Goal: Task Accomplishment & Management: Use online tool/utility

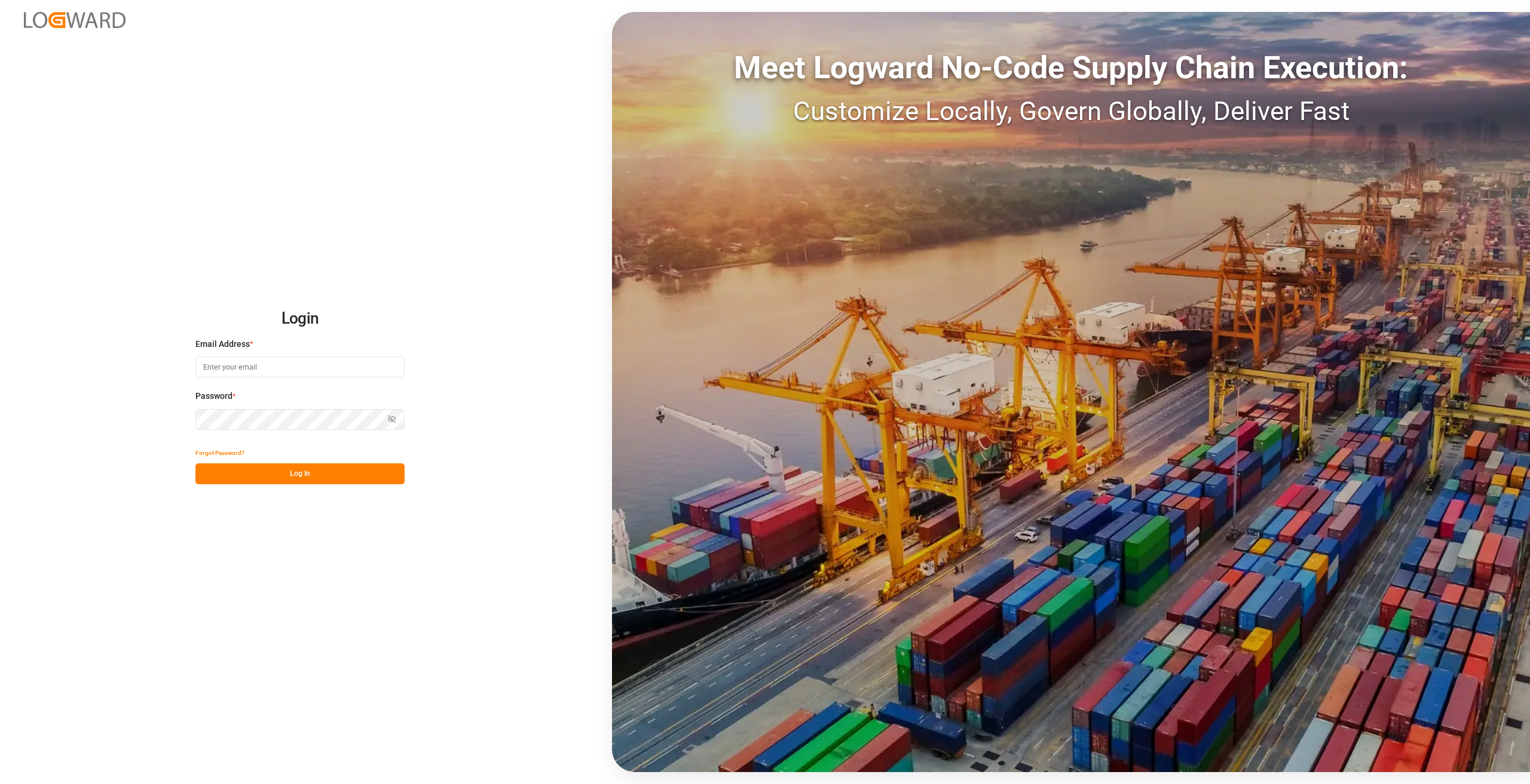
click at [266, 361] on input at bounding box center [300, 367] width 209 height 21
type input "[PERSON_NAME][EMAIL_ADDRESS][DOMAIN_NAME]"
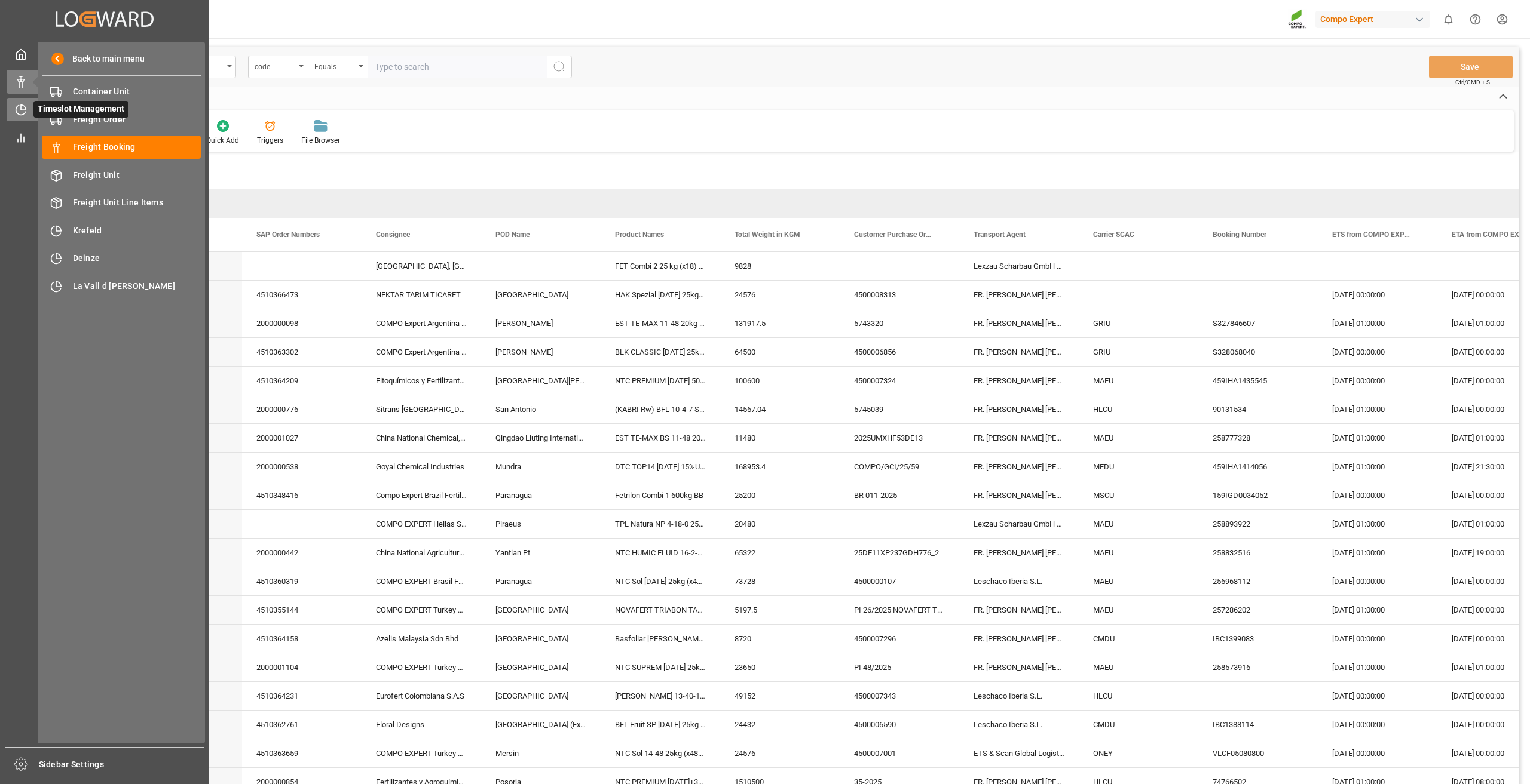
click at [24, 114] on icon at bounding box center [21, 110] width 12 height 12
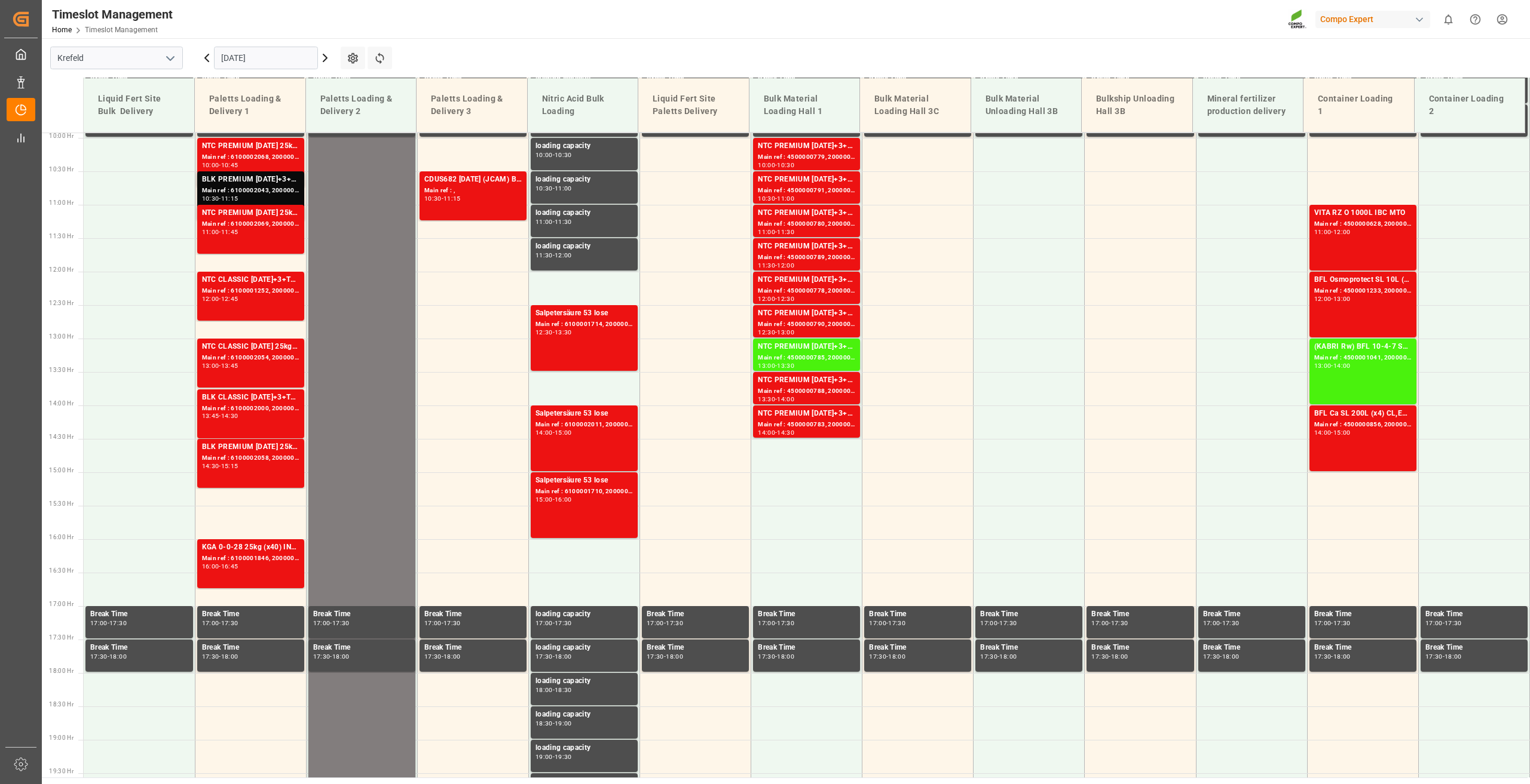
scroll to position [673, 0]
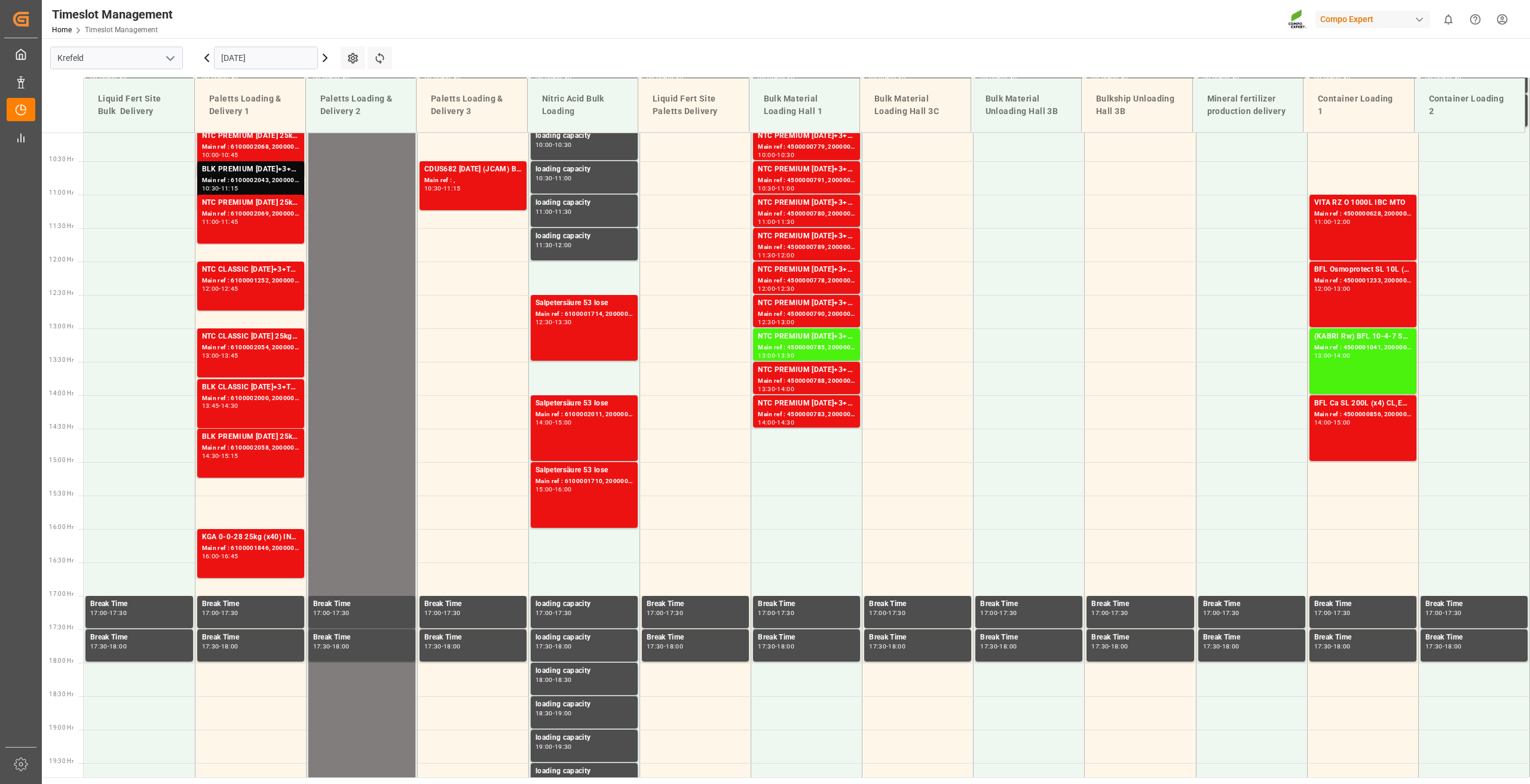
click at [246, 59] on input "[DATE]" at bounding box center [266, 58] width 104 height 23
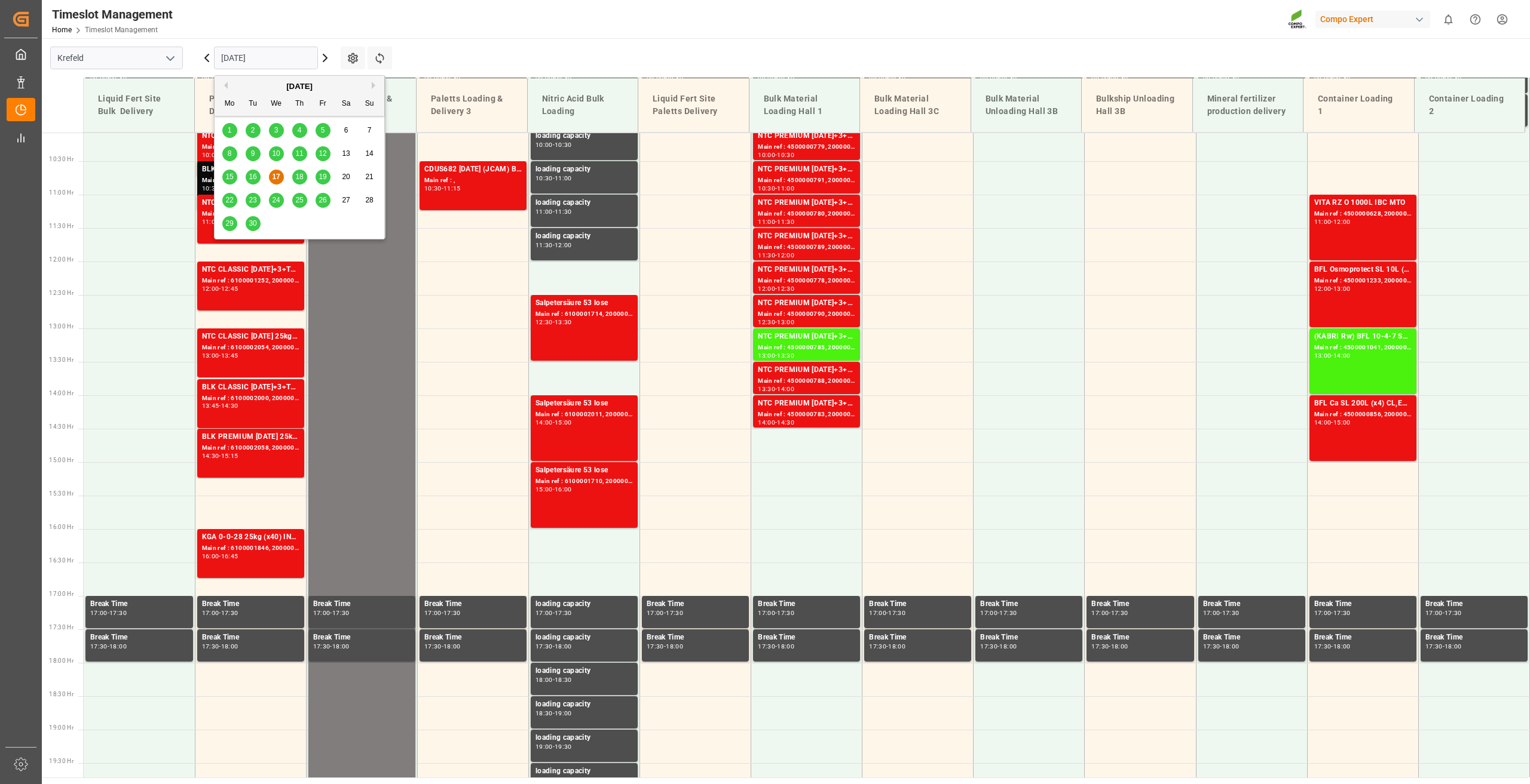
click at [174, 56] on icon "open menu" at bounding box center [170, 59] width 14 height 14
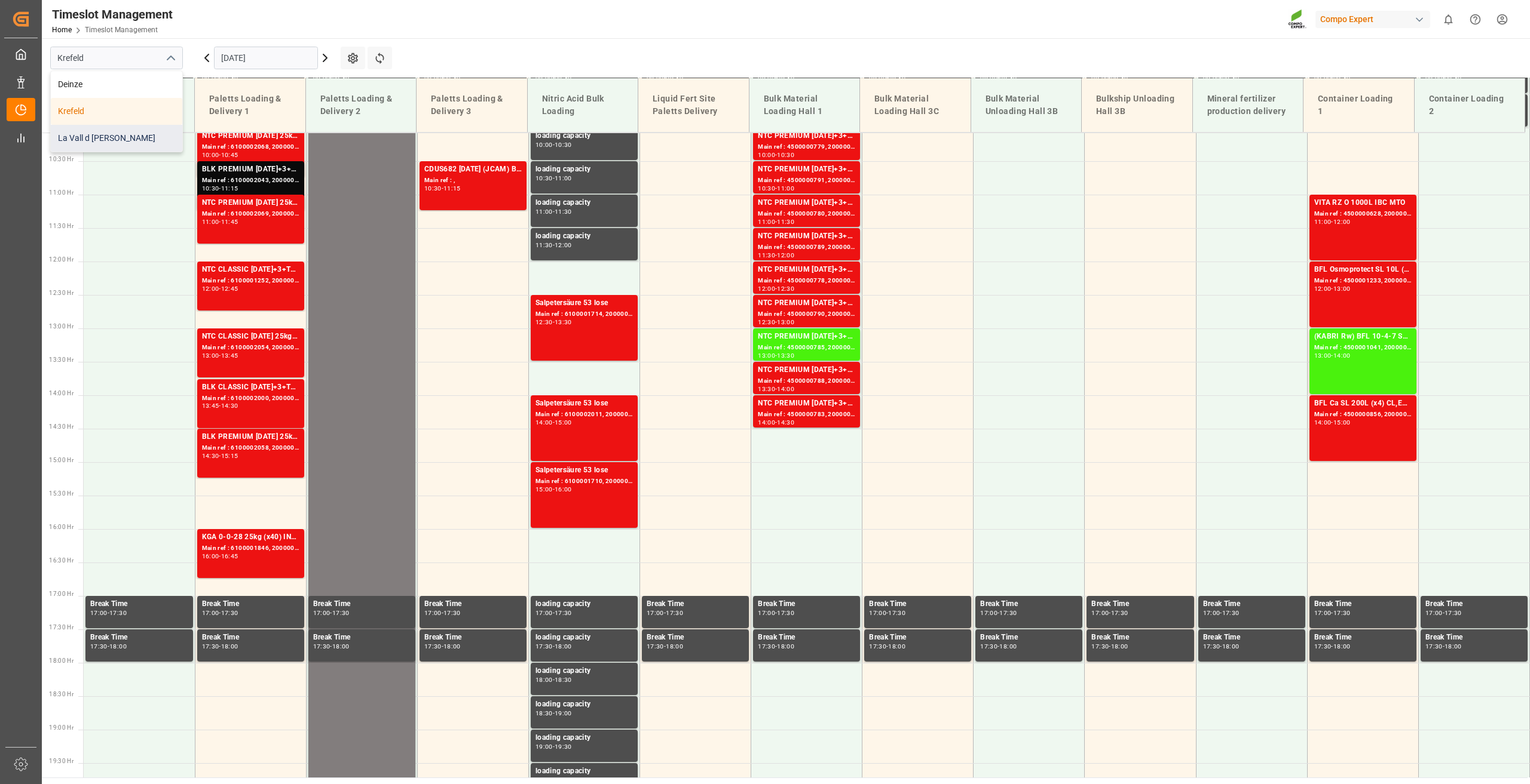
click at [101, 133] on div "La Vall d [PERSON_NAME]" at bounding box center [117, 137] width 132 height 27
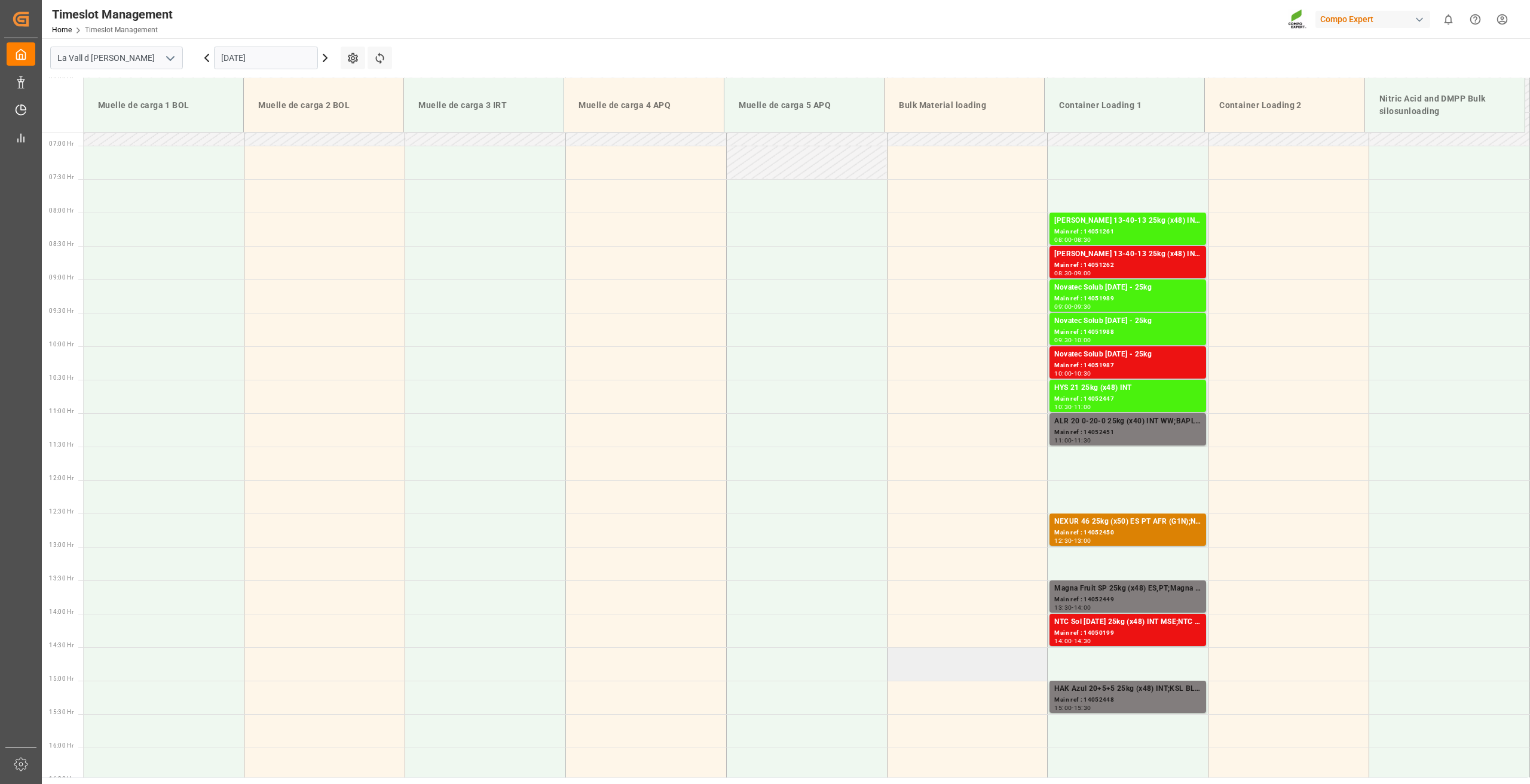
scroll to position [435, 0]
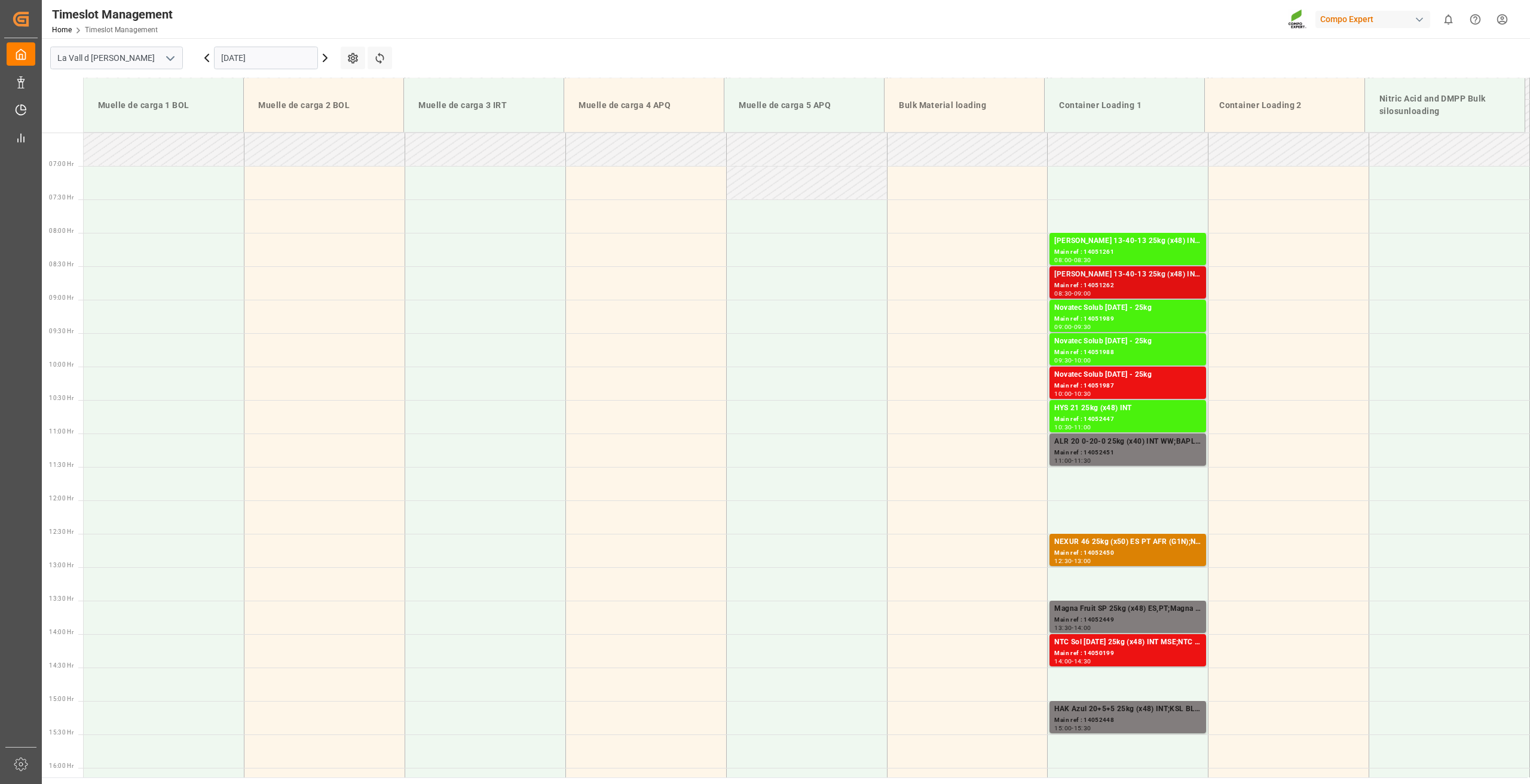
click at [1131, 286] on div "Main ref : 14051262" at bounding box center [1128, 286] width 148 height 10
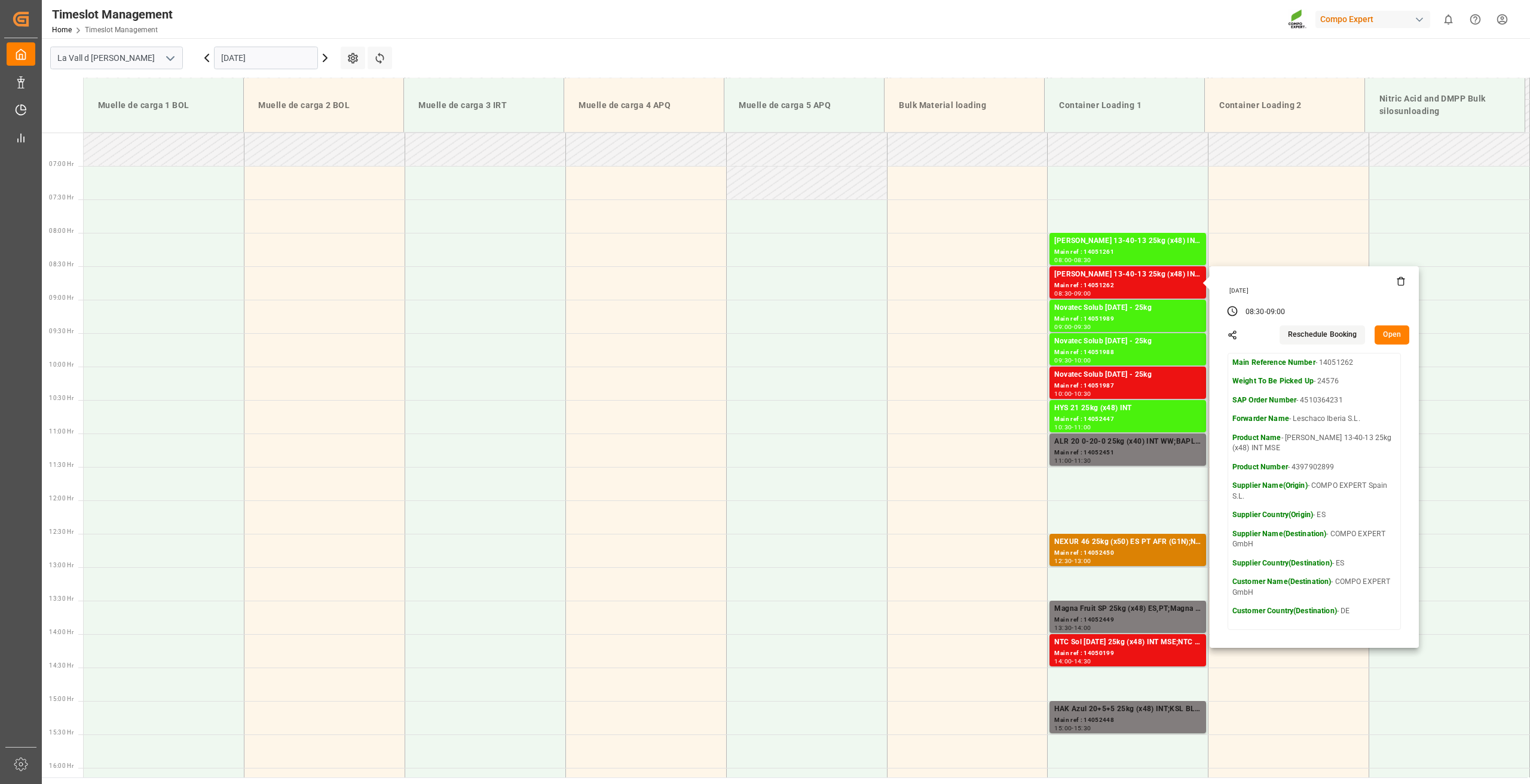
click at [1386, 335] on button "Open" at bounding box center [1391, 335] width 35 height 19
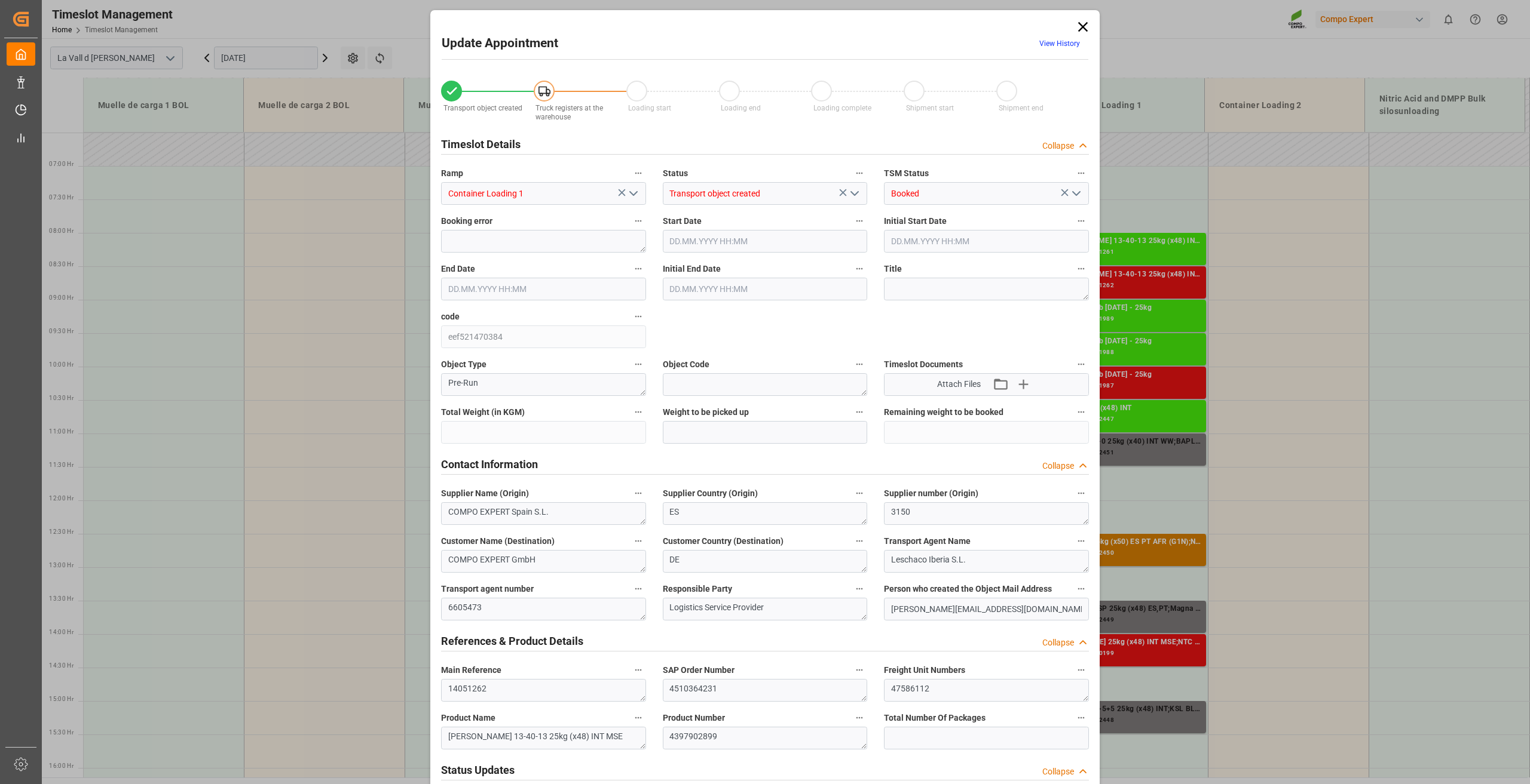
type input "24576"
type input "40"
type input "[DATE] 08:30"
type input "[DATE] 15:30"
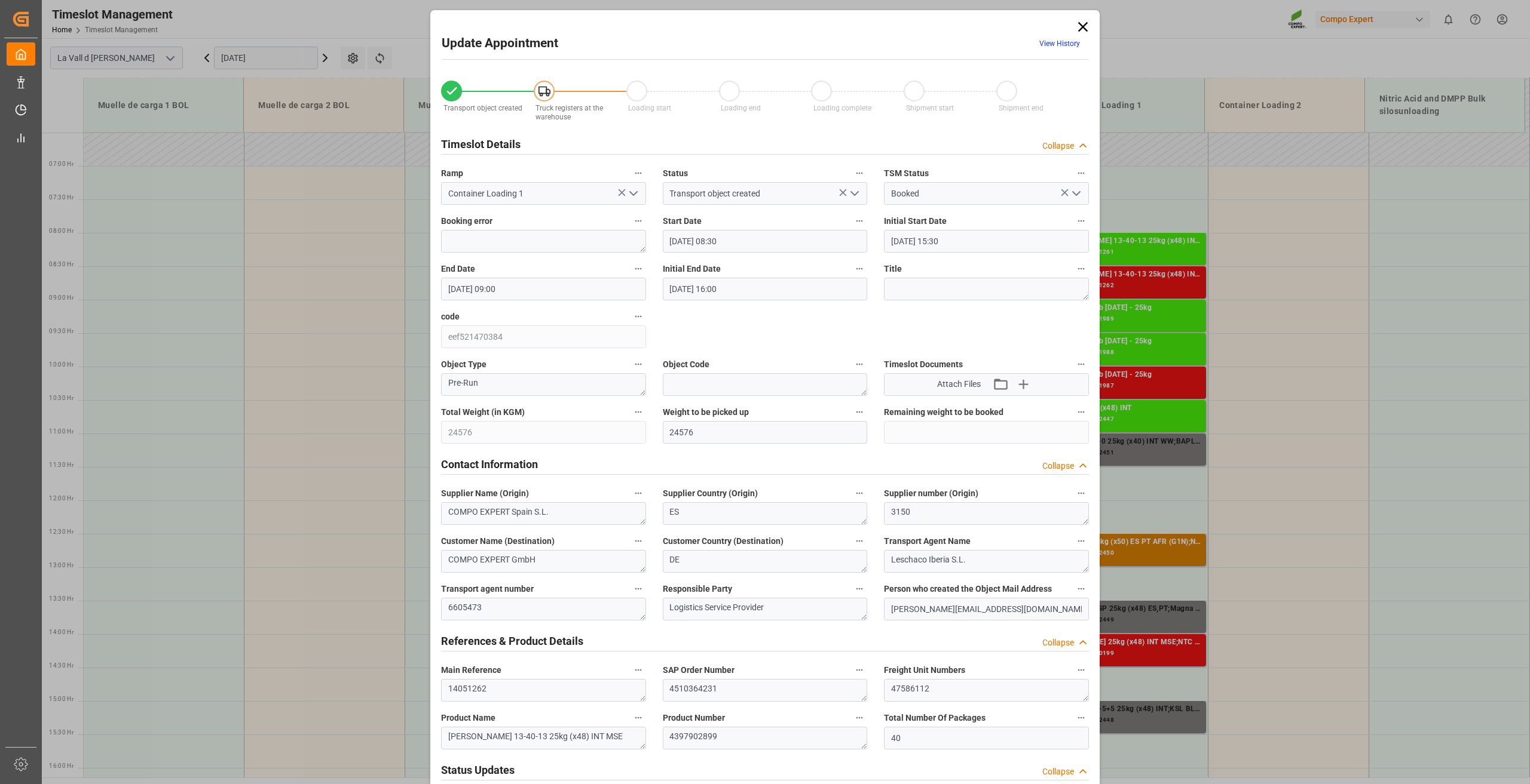
type input "[DATE] 09:00"
type input "[DATE] 16:00"
type input "[DATE] 10:03"
type input "[DATE] 14:23"
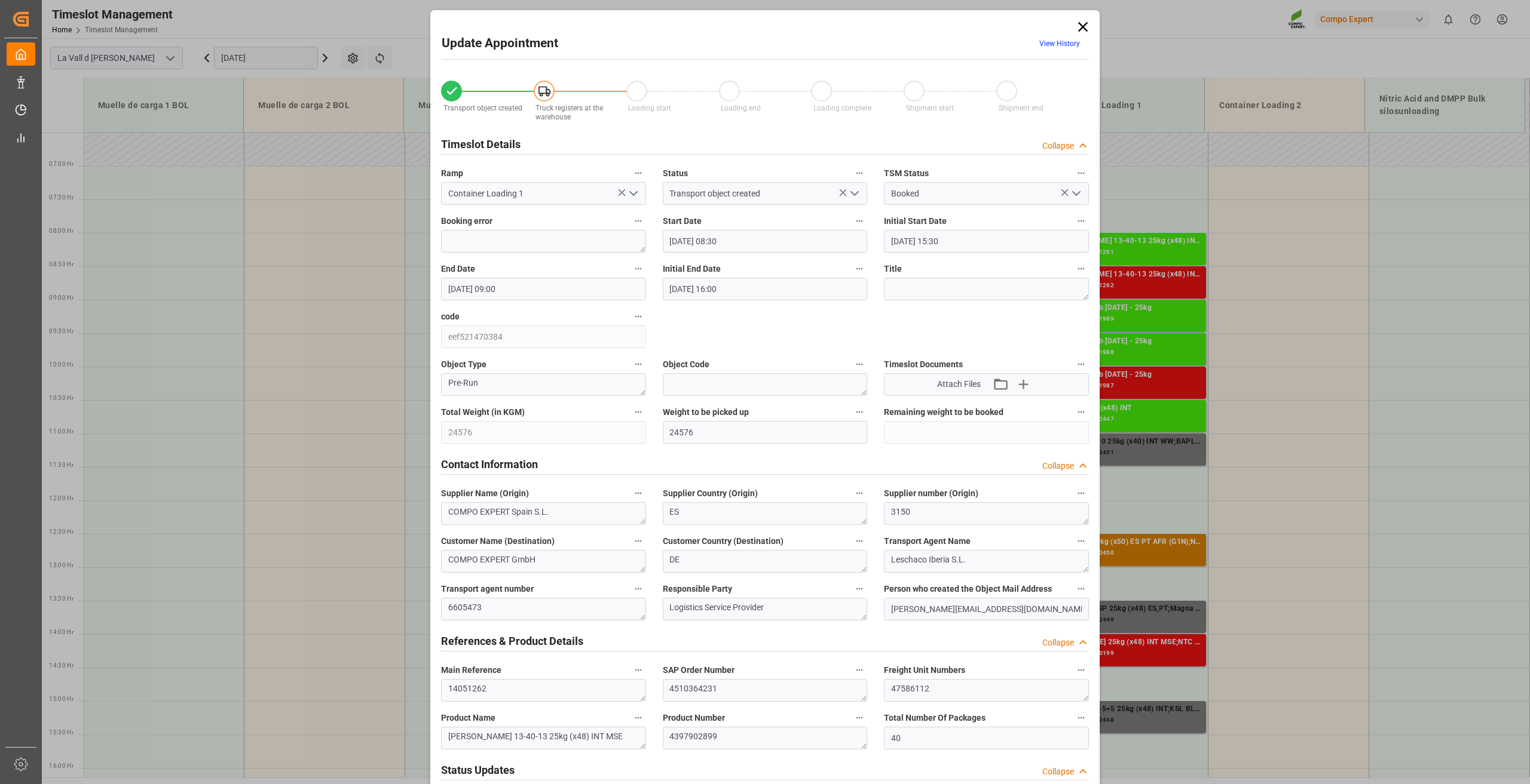
click at [1078, 23] on icon at bounding box center [1082, 27] width 17 height 17
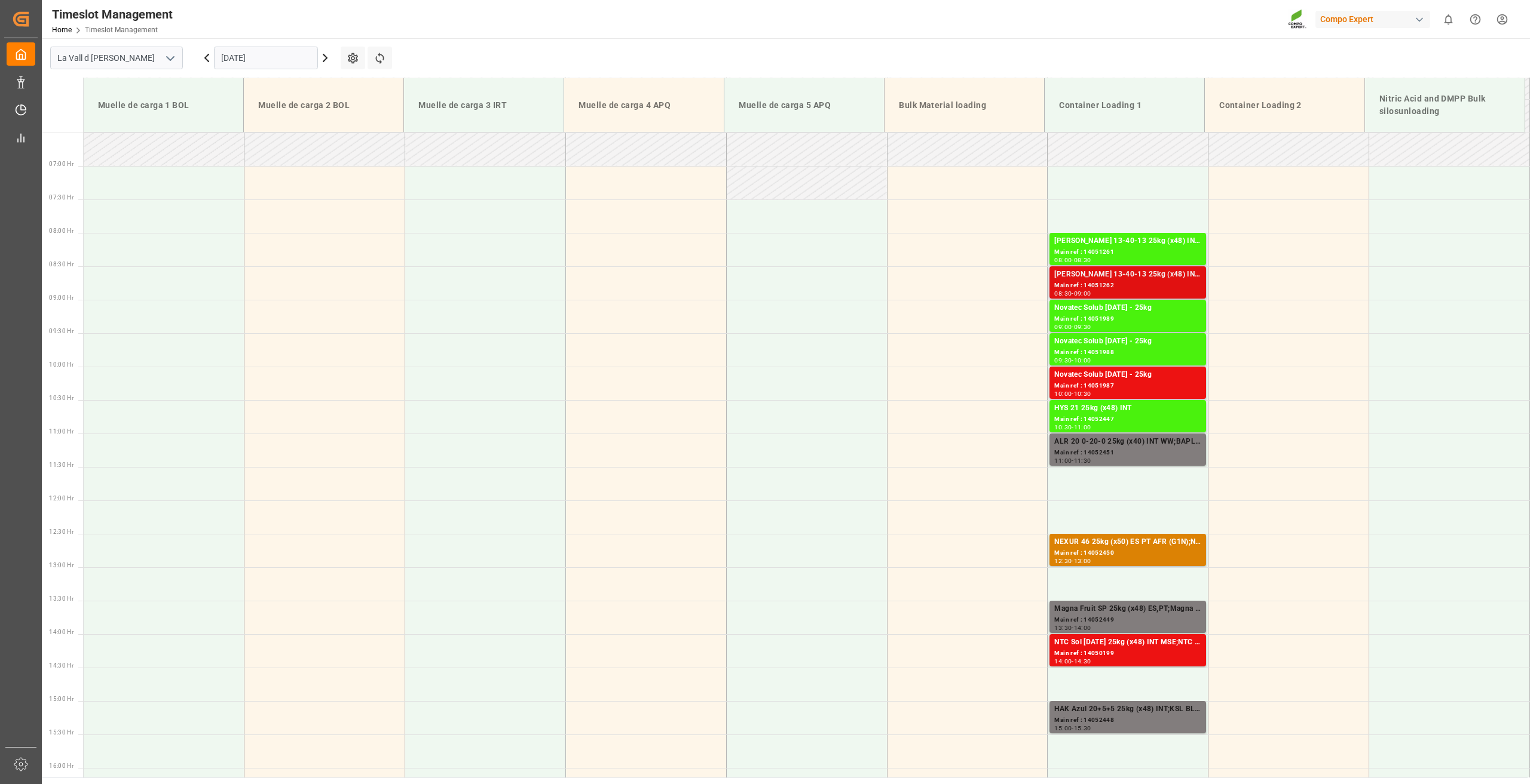
click at [1102, 283] on div "Main ref : 14051262" at bounding box center [1128, 286] width 148 height 10
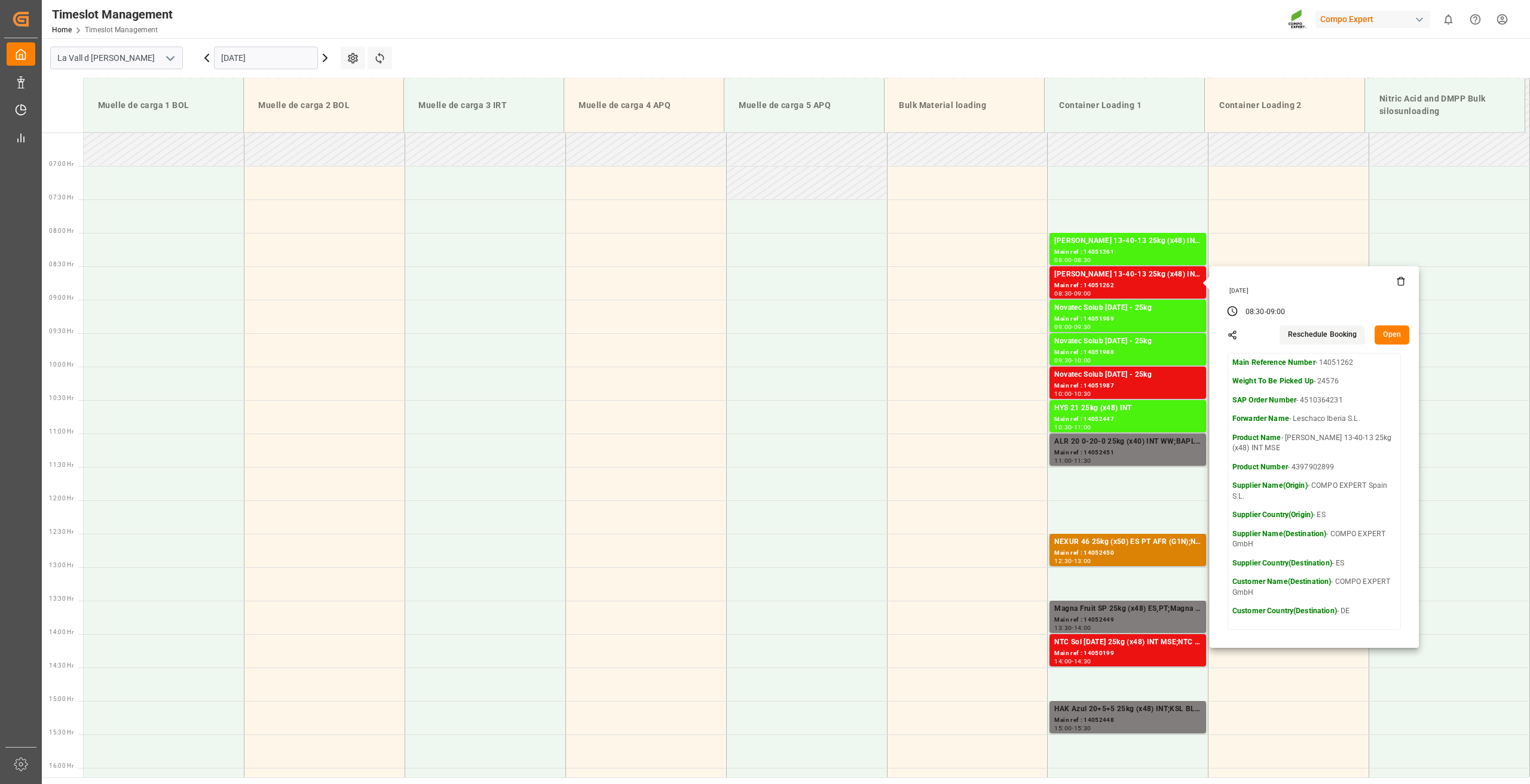
click at [1398, 336] on button "Open" at bounding box center [1391, 335] width 35 height 19
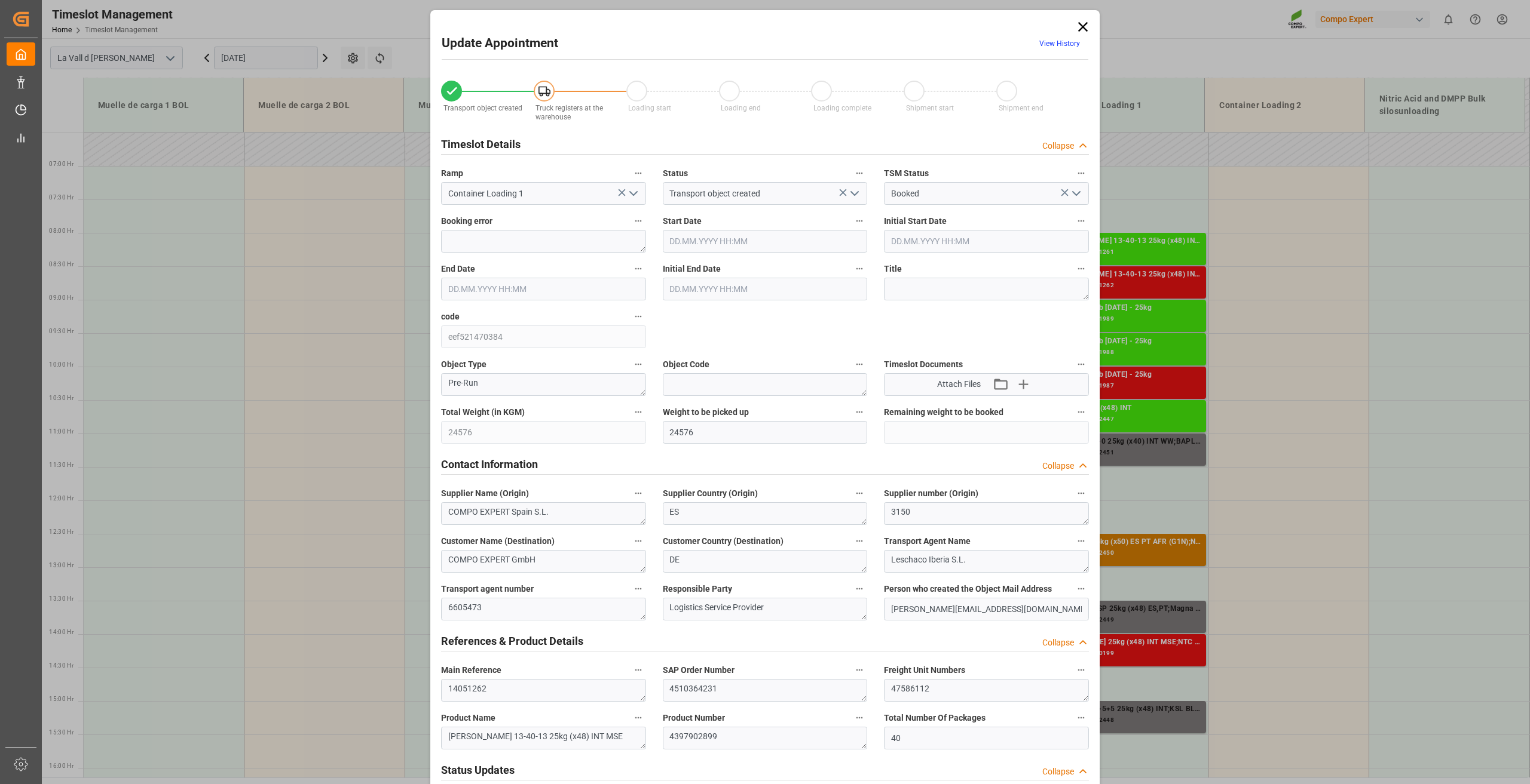
type input "[DATE] 08:30"
type input "[DATE] 15:30"
type input "[DATE] 09:00"
type input "[DATE] 16:00"
type input "[DATE] 10:03"
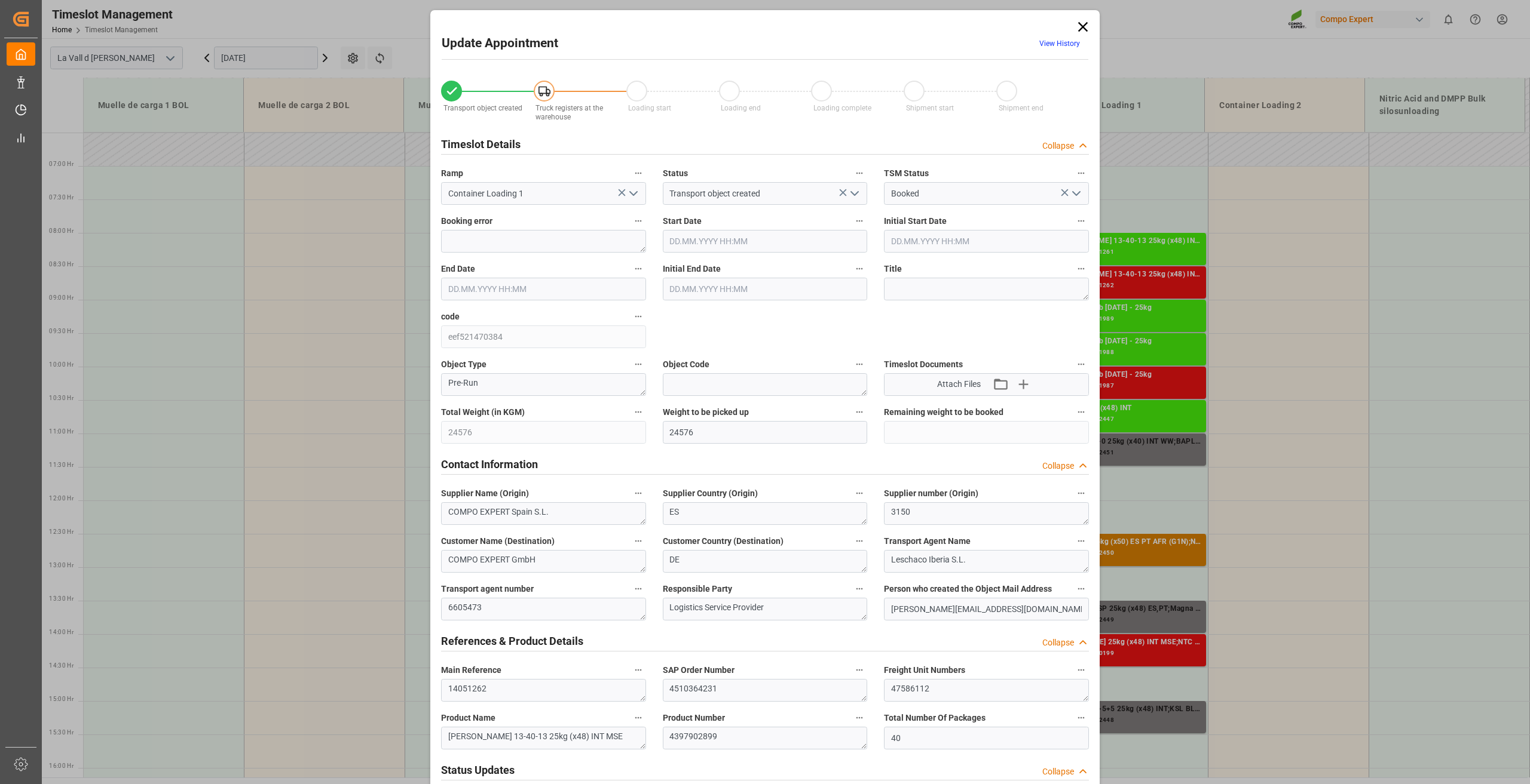
type input "[DATE] 14:23"
click at [1079, 25] on icon at bounding box center [1083, 27] width 10 height 10
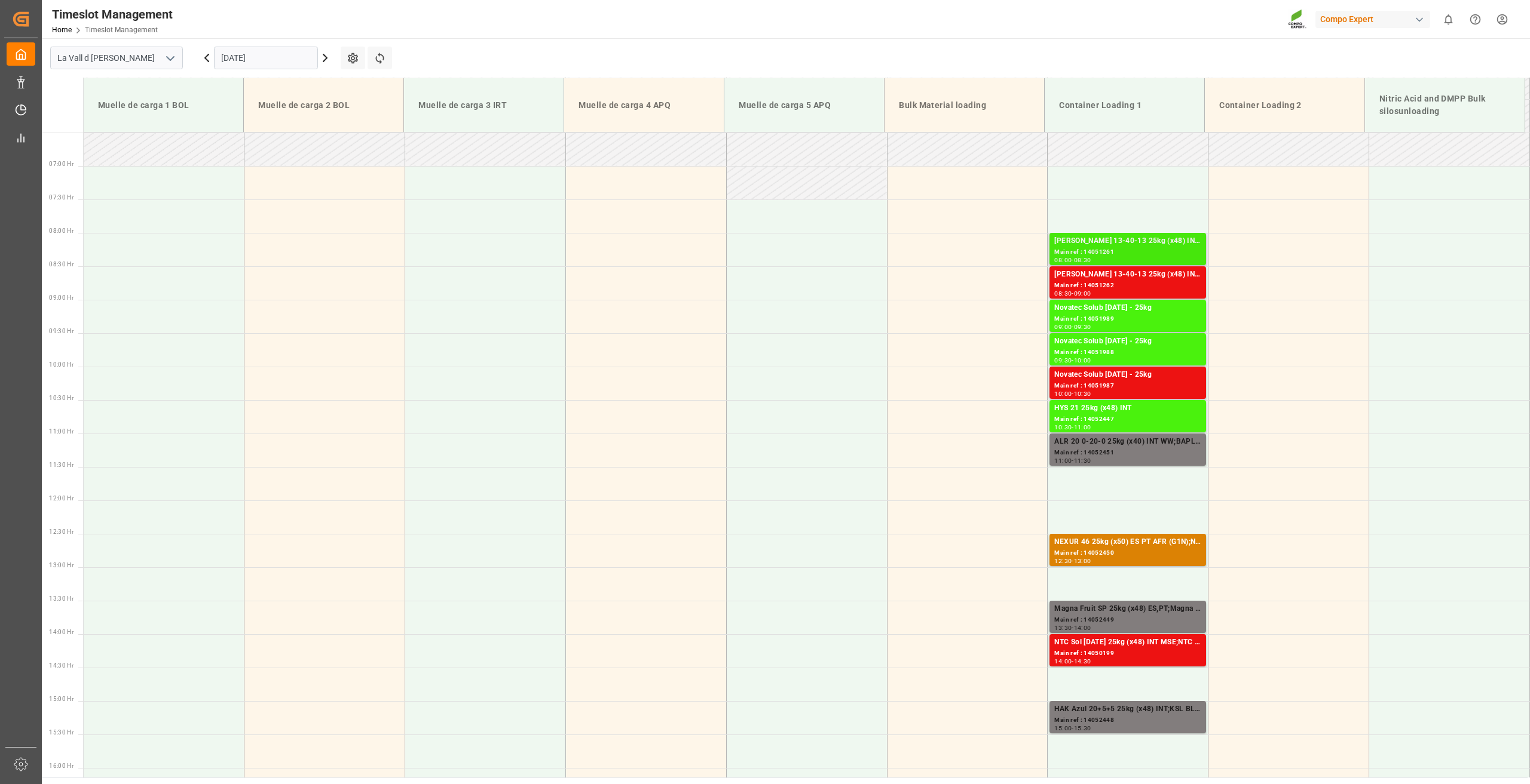
click at [1101, 247] on div "Main ref : 14051261" at bounding box center [1128, 252] width 148 height 10
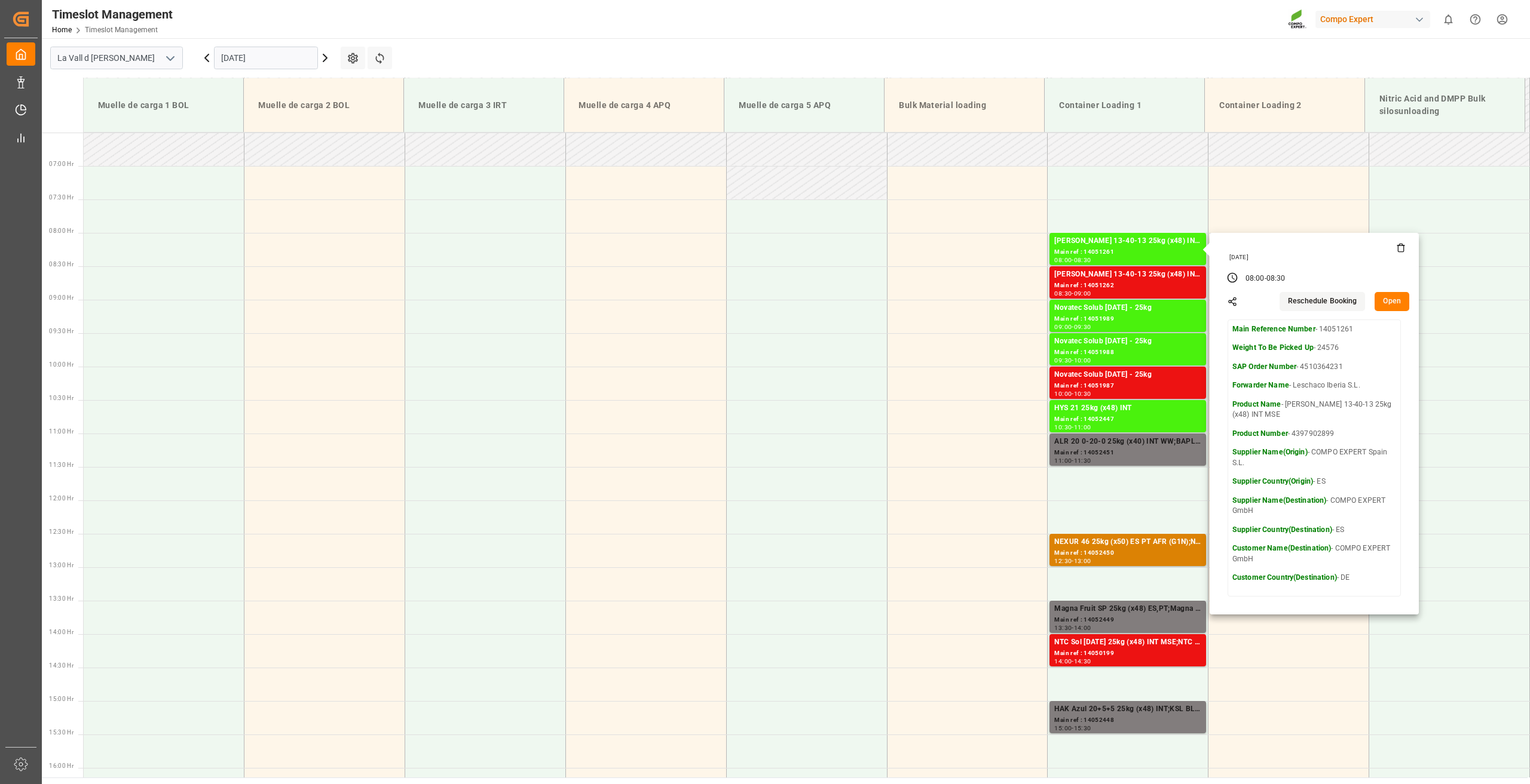
click at [1149, 61] on main "La Vall d Uixo [DATE] Settings Refresh Time Slots Muelle de carga 1 BOL Muelle …" at bounding box center [784, 407] width 1486 height 739
